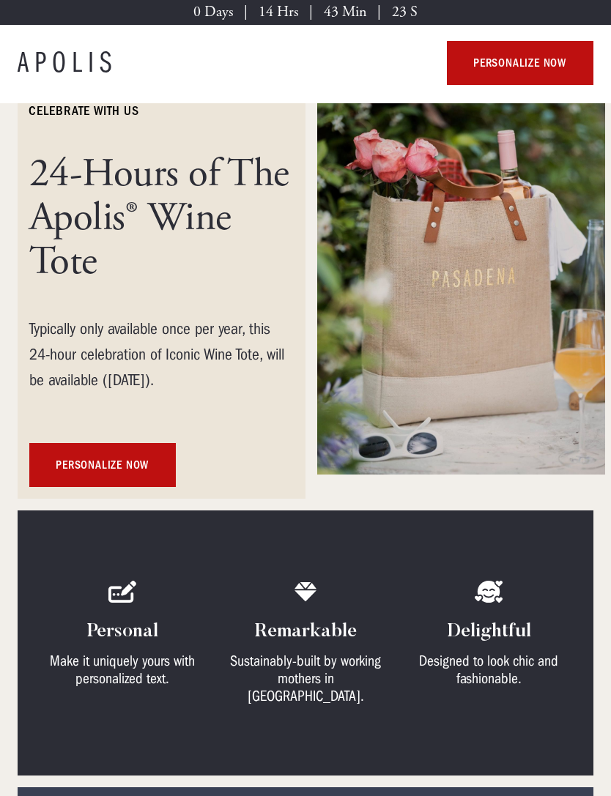
scroll to position [59, 0]
click at [127, 481] on link "personalize now" at bounding box center [102, 465] width 147 height 44
click at [144, 463] on link "personalize now" at bounding box center [102, 465] width 147 height 44
